Goal: Task Accomplishment & Management: Manage account settings

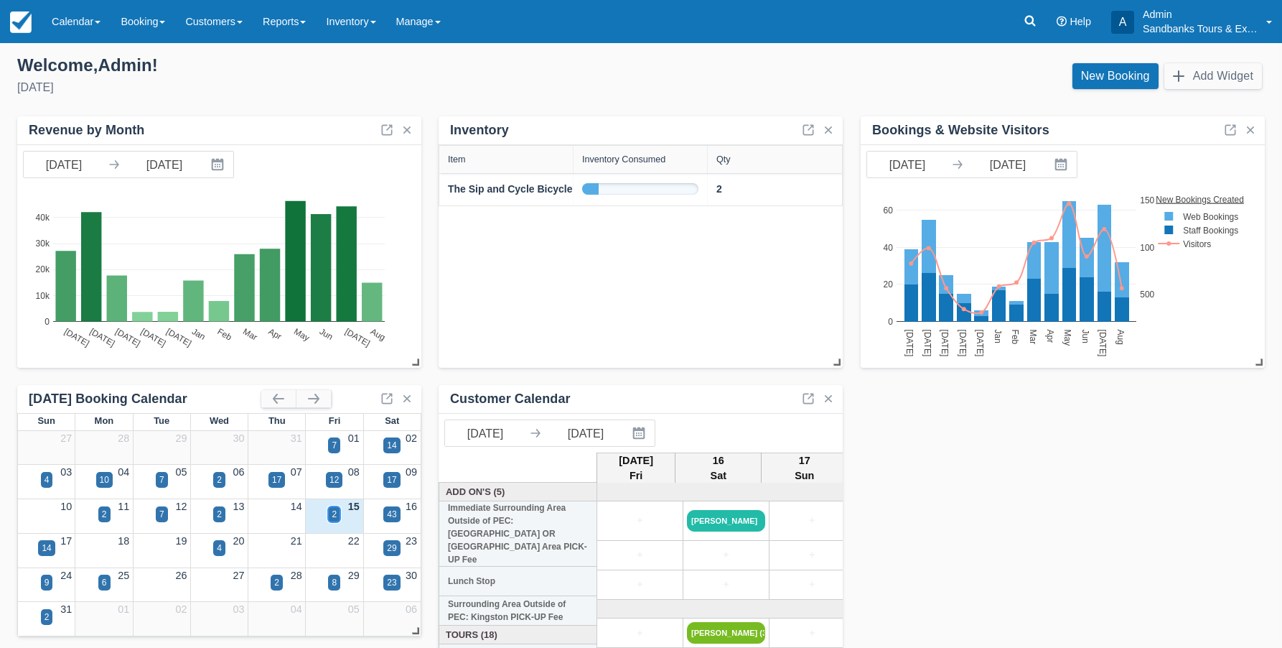
click at [331, 513] on div "2" at bounding box center [334, 514] width 12 height 16
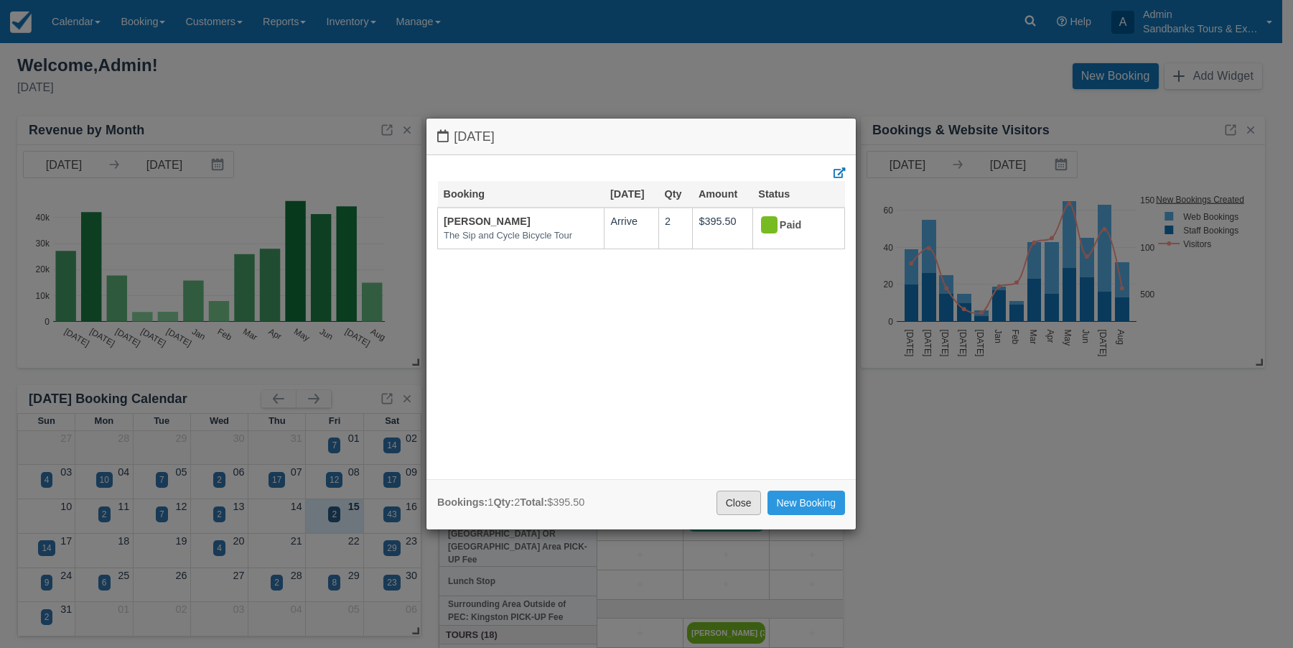
click at [730, 502] on link "Close" at bounding box center [739, 502] width 45 height 24
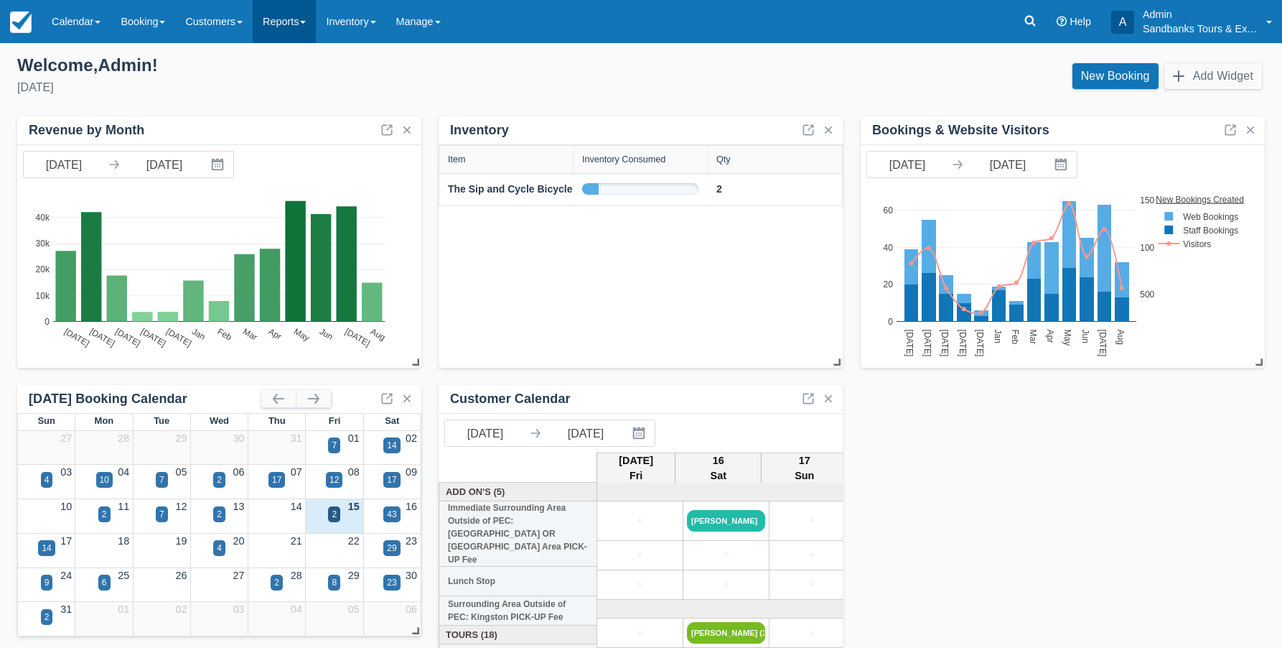
click at [300, 25] on link "Reports" at bounding box center [284, 21] width 63 height 43
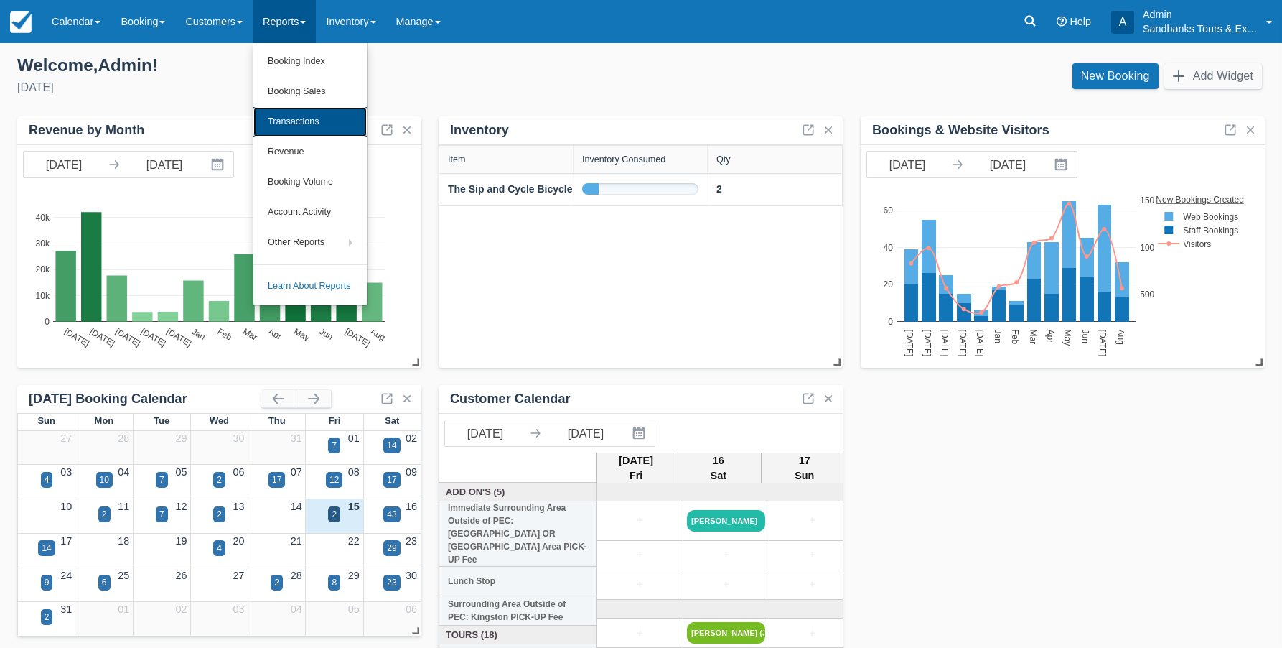
click at [304, 119] on link "Transactions" at bounding box center [309, 122] width 113 height 30
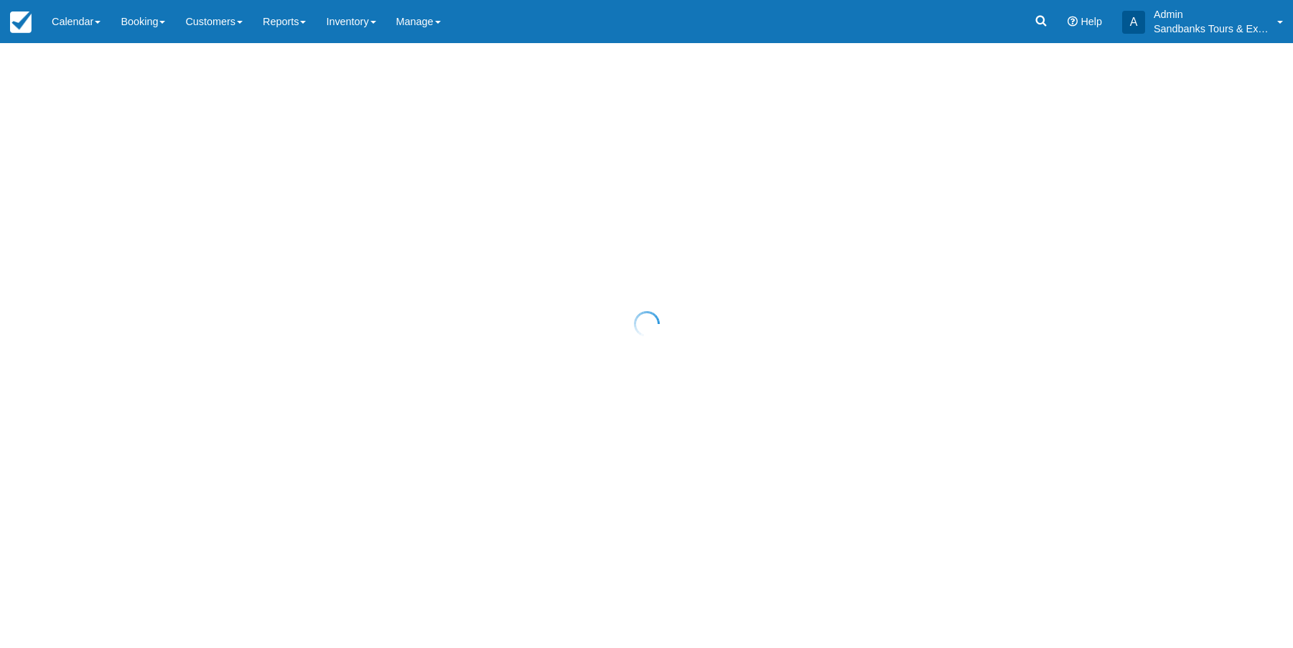
select select "10"
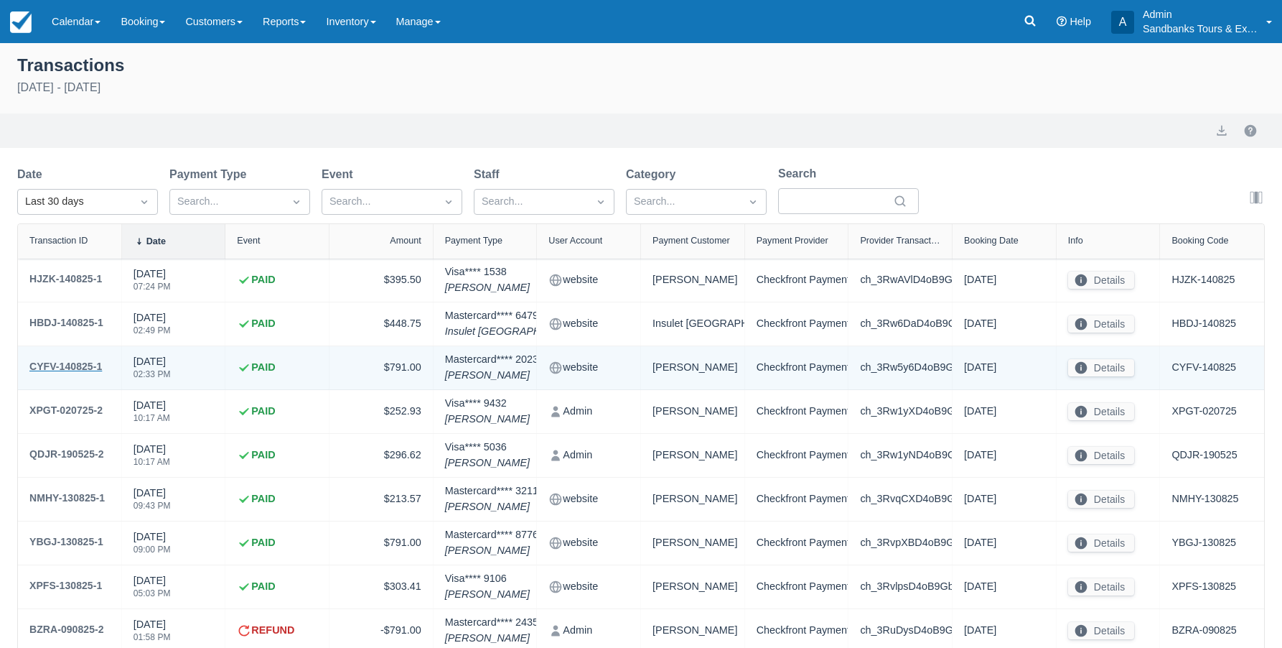
click at [68, 366] on div "CYFV-140825-1" at bounding box center [65, 366] width 73 height 17
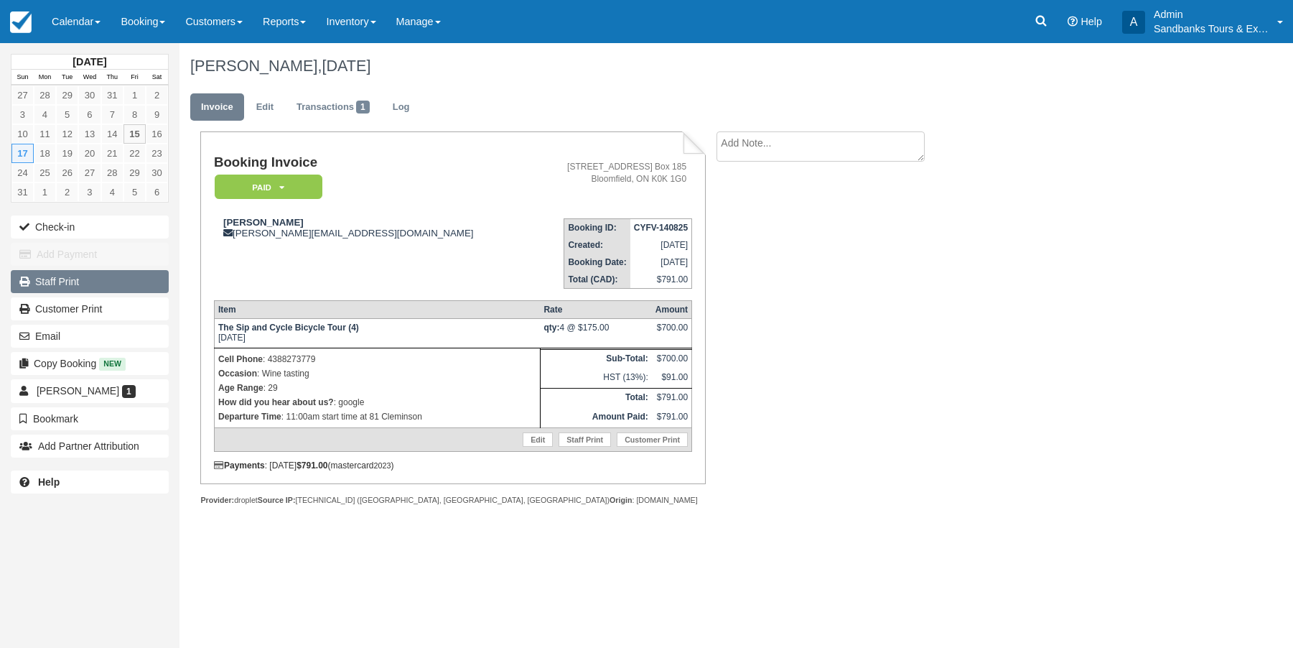
click at [71, 279] on link "Staff Print" at bounding box center [90, 281] width 158 height 23
click at [315, 24] on link "Reports" at bounding box center [284, 21] width 63 height 43
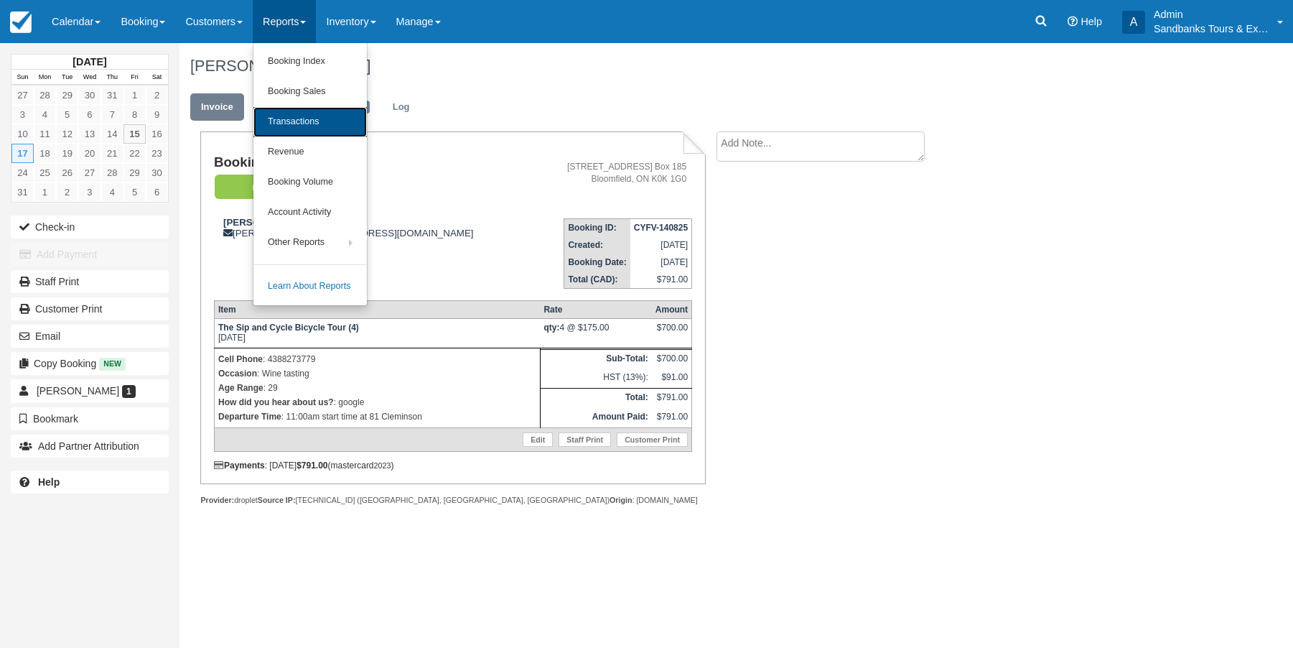
click at [305, 124] on link "Transactions" at bounding box center [309, 122] width 113 height 30
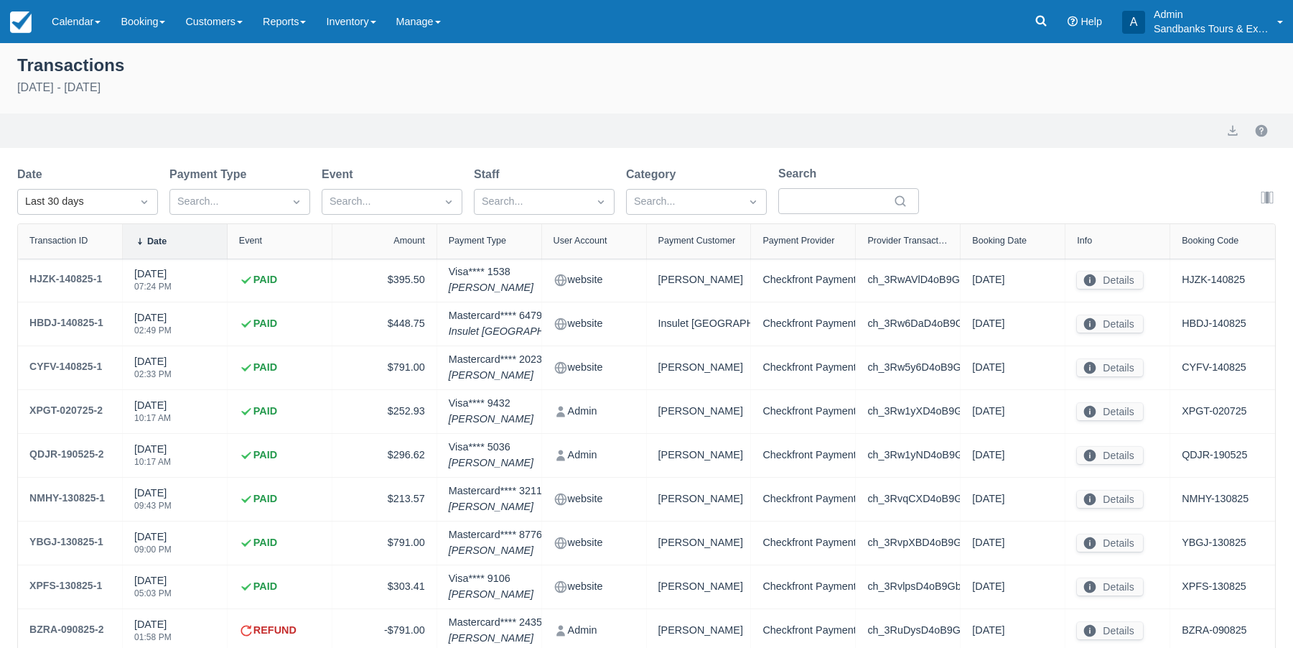
select select "10"
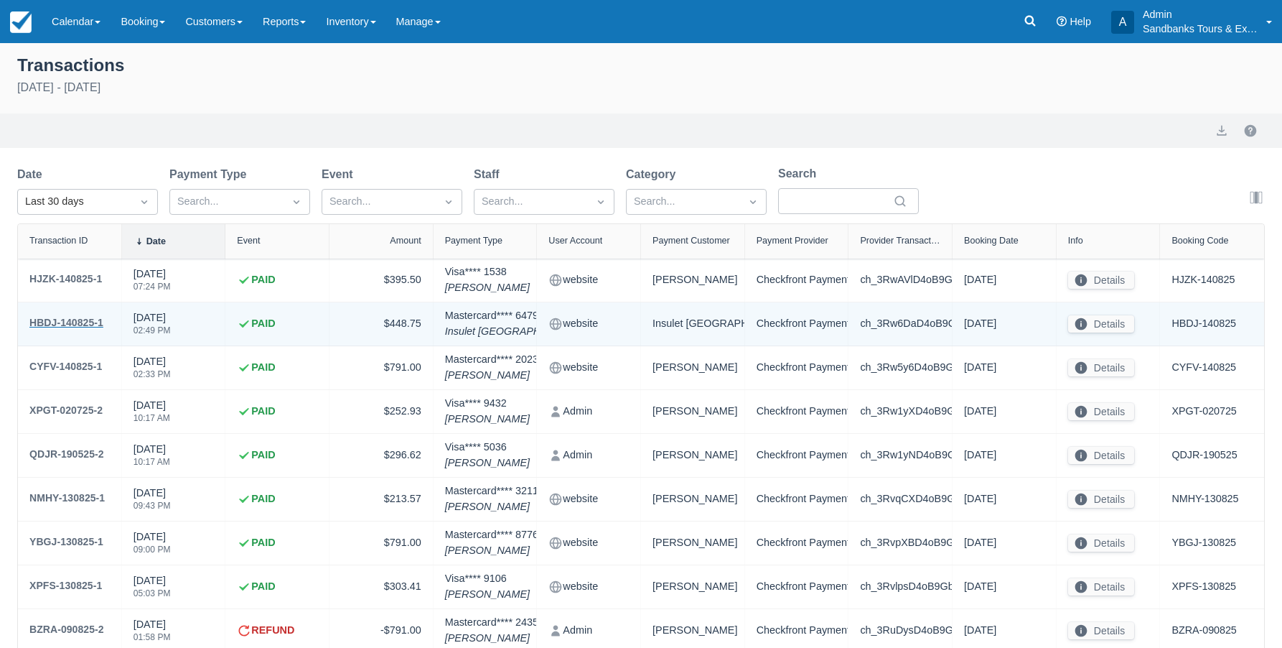
click at [69, 324] on div "HBDJ-140825-1" at bounding box center [66, 322] width 74 height 17
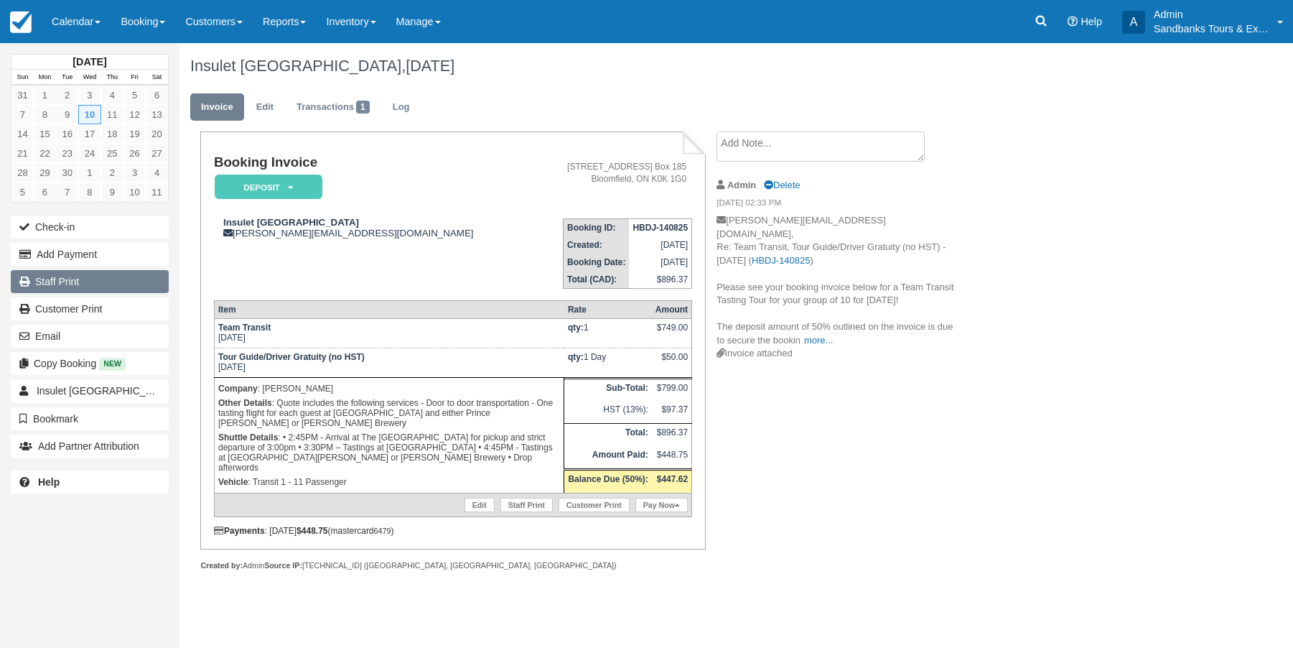
click at [60, 283] on link "Staff Print" at bounding box center [90, 281] width 158 height 23
click at [312, 26] on link "Reports" at bounding box center [284, 21] width 63 height 43
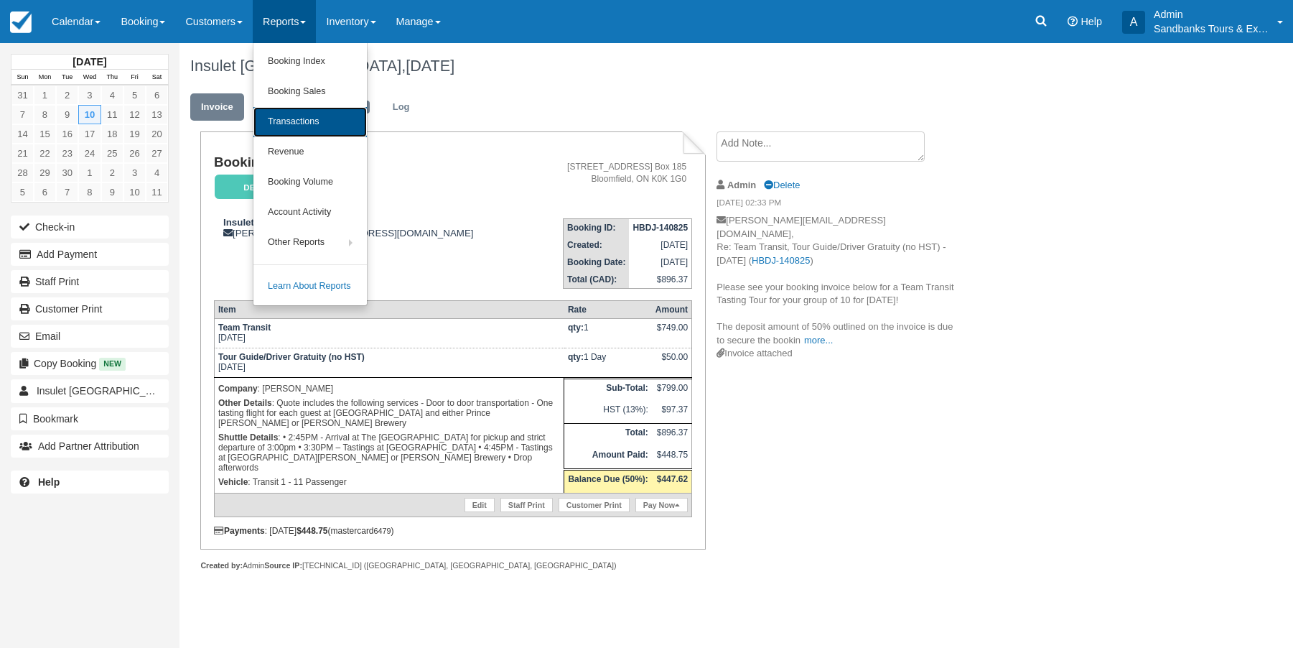
click at [323, 121] on link "Transactions" at bounding box center [309, 122] width 113 height 30
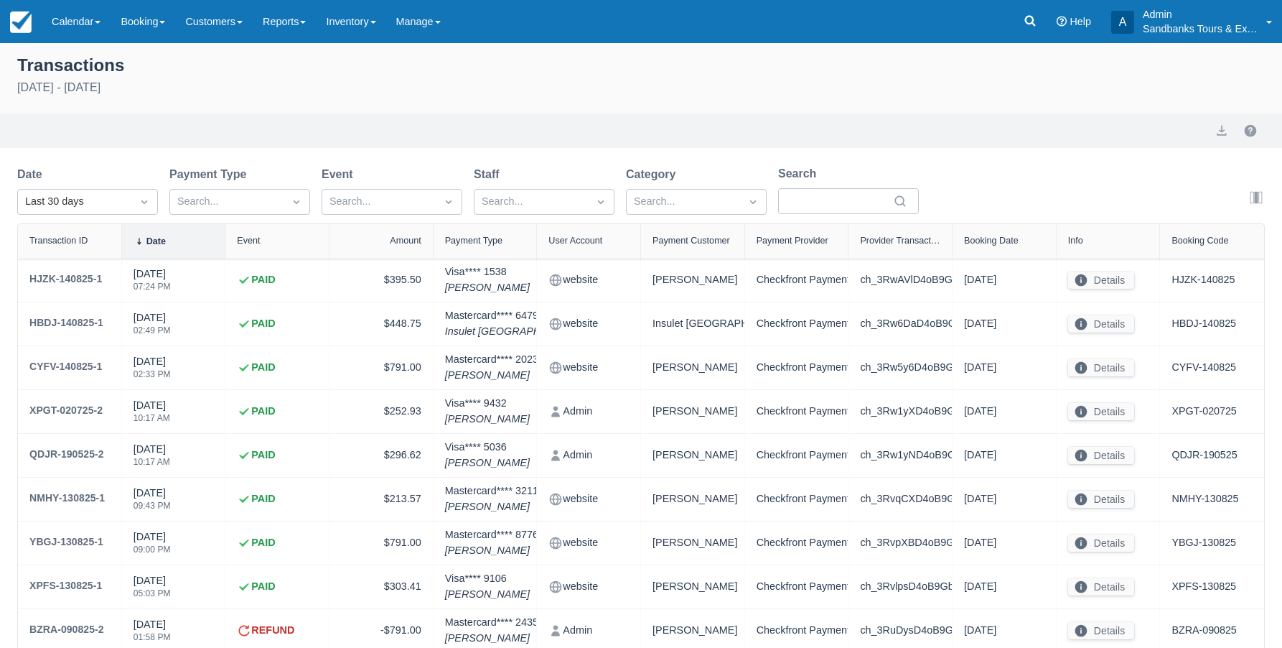
select select "10"
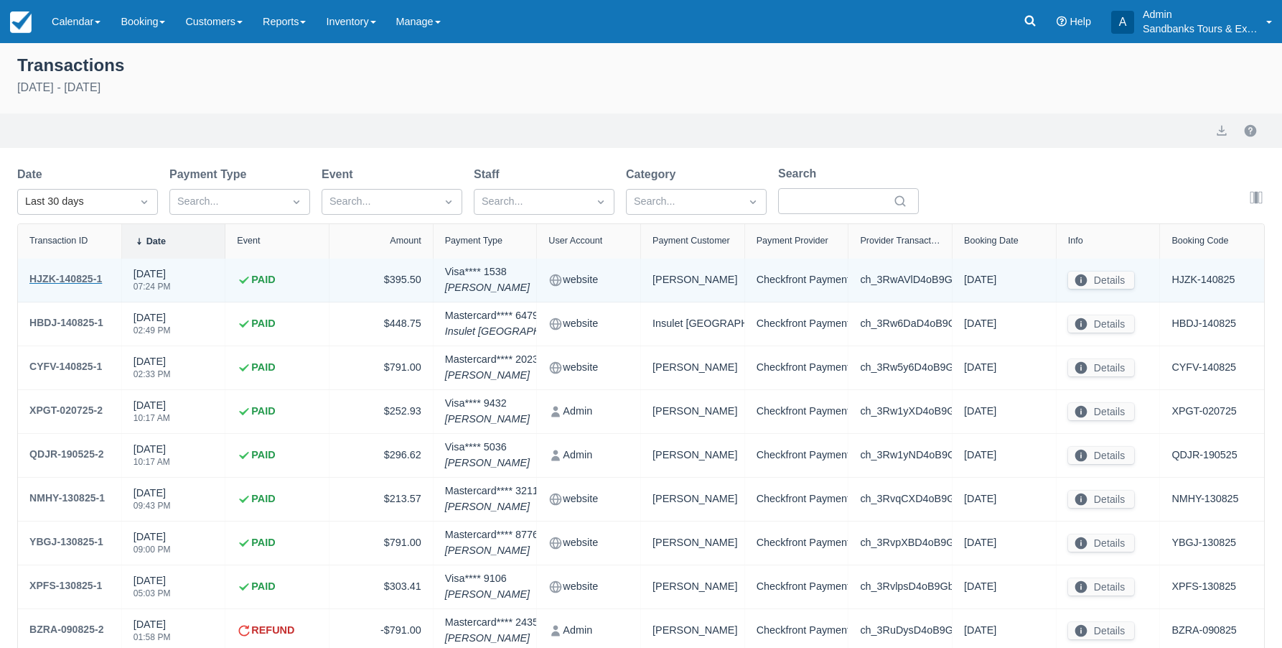
click at [68, 280] on div "HJZK-140825-1" at bounding box center [65, 278] width 73 height 17
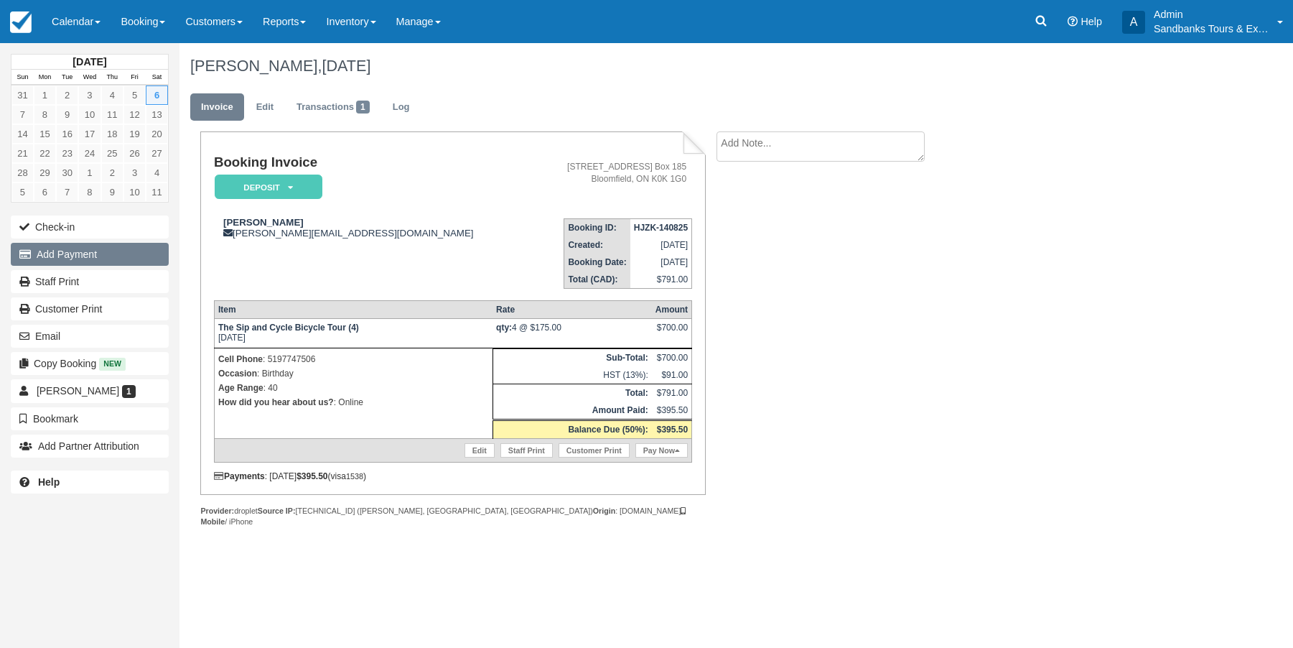
click at [72, 252] on button "Add Payment" at bounding box center [90, 254] width 158 height 23
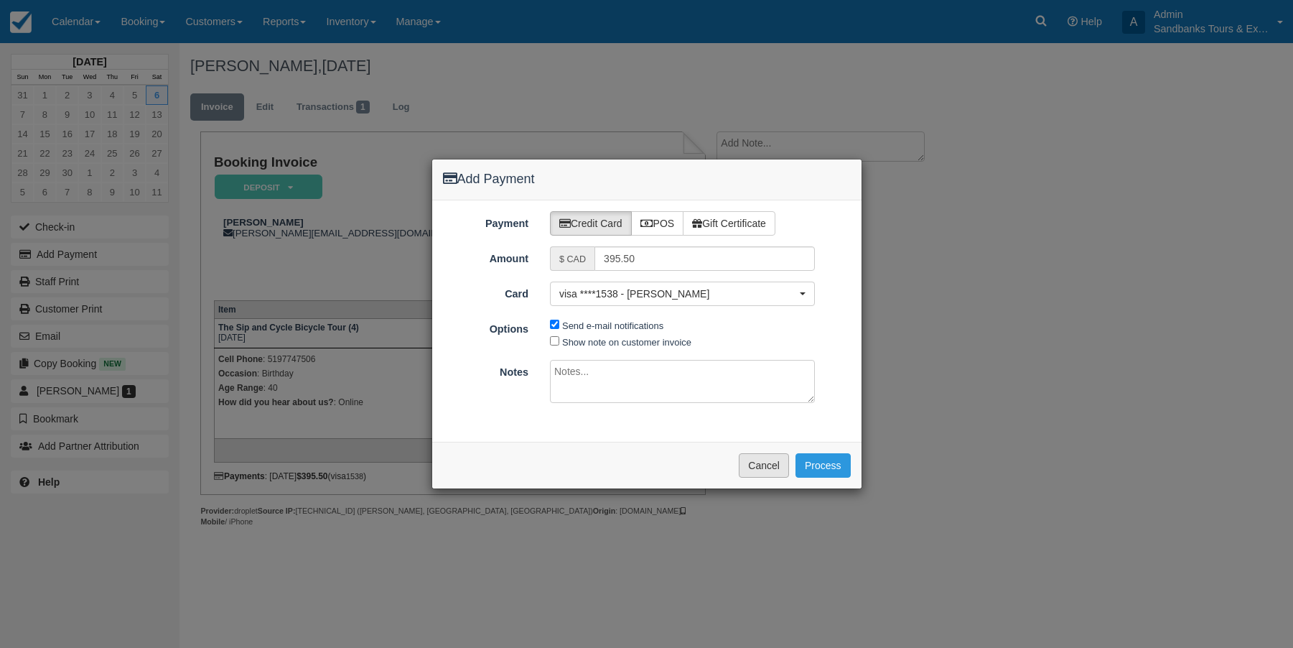
click at [775, 470] on button "Cancel" at bounding box center [764, 465] width 50 height 24
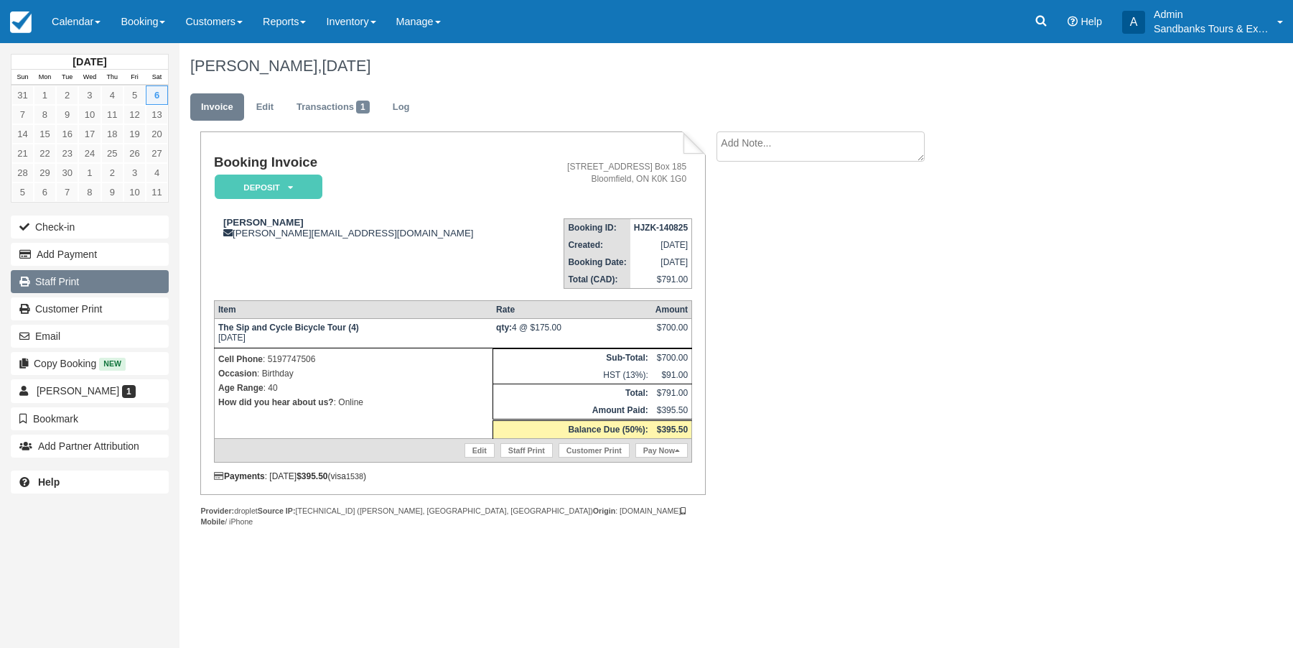
click at [57, 286] on link "Staff Print" at bounding box center [90, 281] width 158 height 23
